Goal: Task Accomplishment & Management: Manage account settings

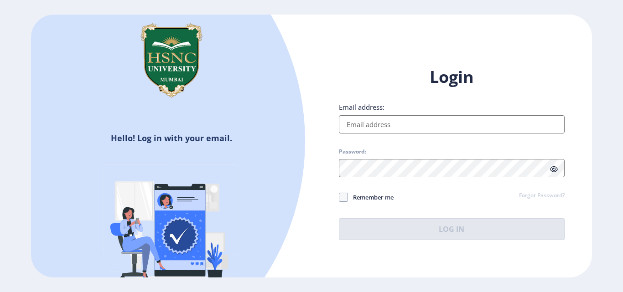
click at [386, 119] on input "Email address:" at bounding box center [452, 124] width 226 height 18
type input "[EMAIL_ADDRESS][DOMAIN_NAME]"
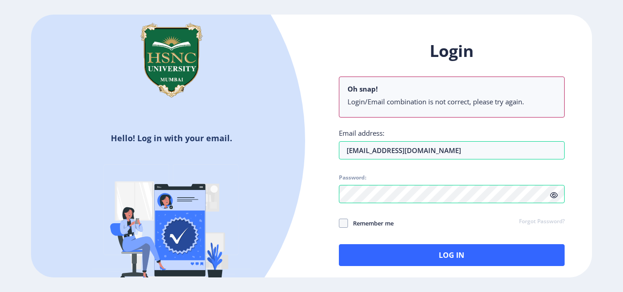
click at [555, 169] on div "Login Oh snap! Login/Email combination is not correct, please try again. Email …" at bounding box center [452, 153] width 226 height 226
click at [552, 196] on icon at bounding box center [554, 195] width 8 height 7
click at [482, 154] on input "[EMAIL_ADDRESS][DOMAIN_NAME]" at bounding box center [452, 150] width 226 height 18
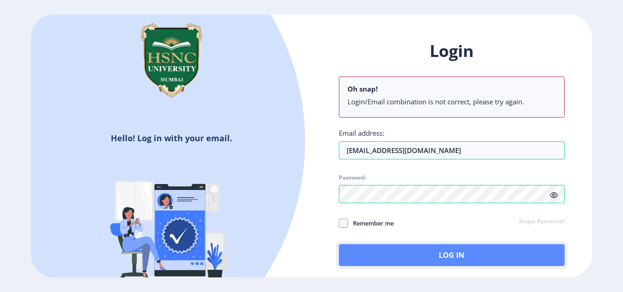
click at [473, 252] on button "Log In" at bounding box center [452, 255] width 226 height 22
